Goal: Check status

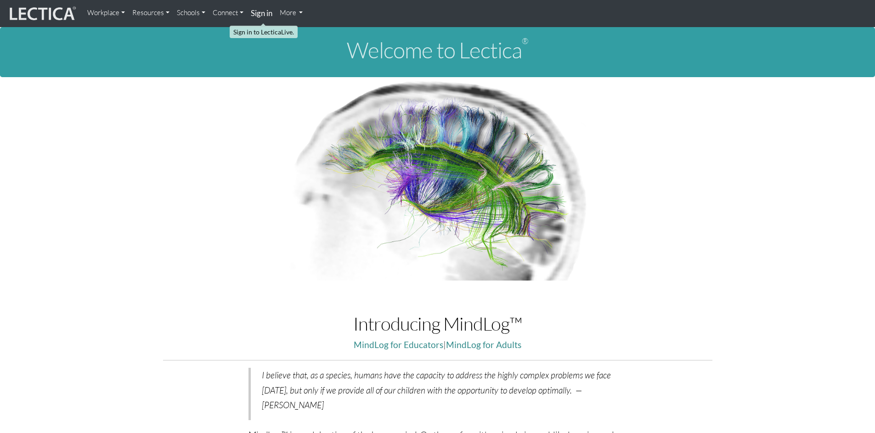
click at [263, 15] on strong "Sign in" at bounding box center [262, 13] width 22 height 10
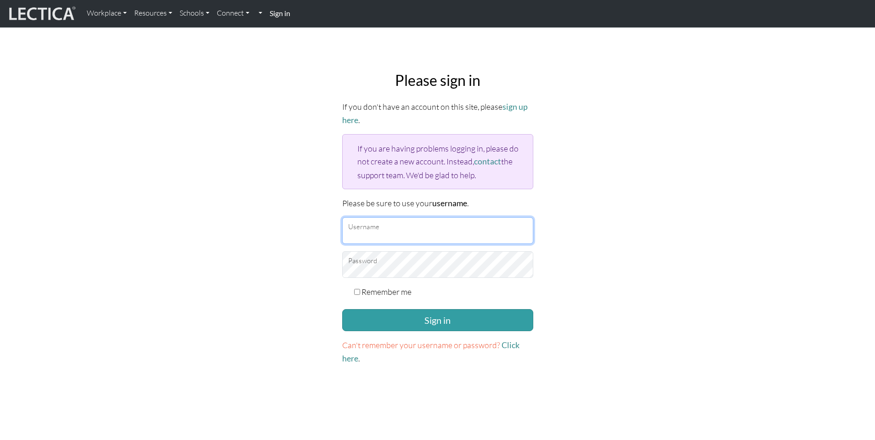
click at [450, 226] on input "Username" at bounding box center [437, 230] width 191 height 27
type input "francishoe@google.com"
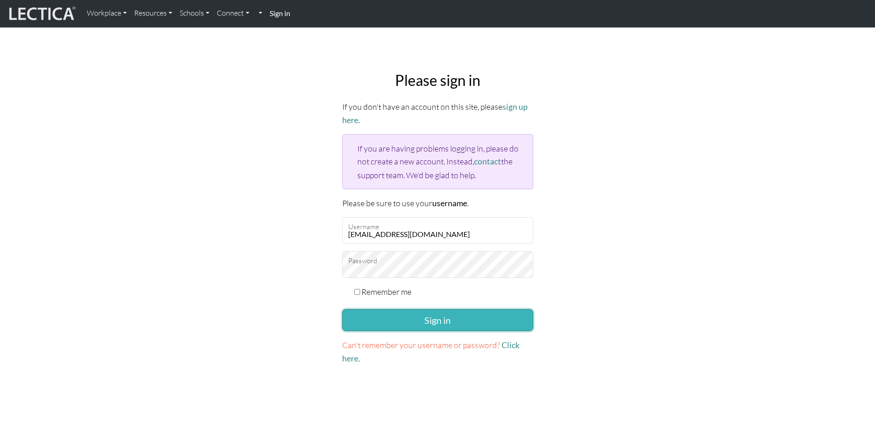
click at [444, 318] on button "Sign in" at bounding box center [437, 320] width 191 height 22
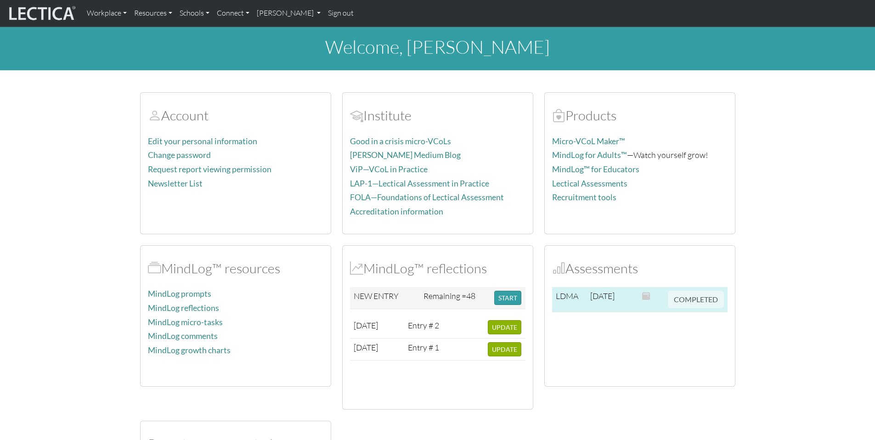
click at [593, 297] on span "2025-08-14" at bounding box center [602, 296] width 24 height 10
click at [222, 279] on div "MindLog™ resources MindLog prompts MindLog reflections MindLog micro-tasks Mind…" at bounding box center [235, 316] width 190 height 141
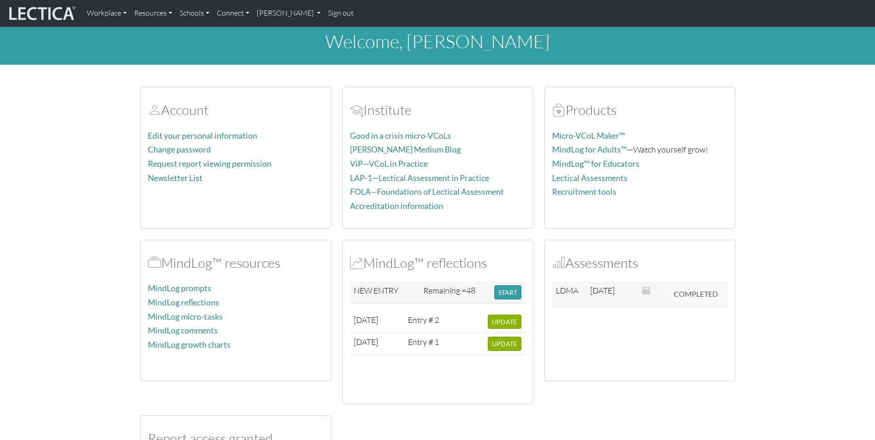
scroll to position [181, 0]
